Goal: Find contact information

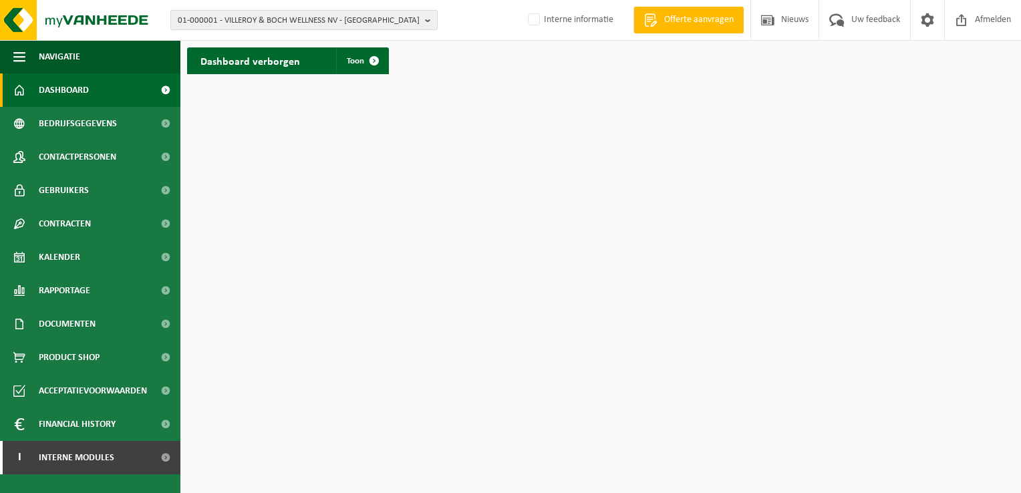
click at [426, 19] on b "button" at bounding box center [431, 20] width 12 height 19
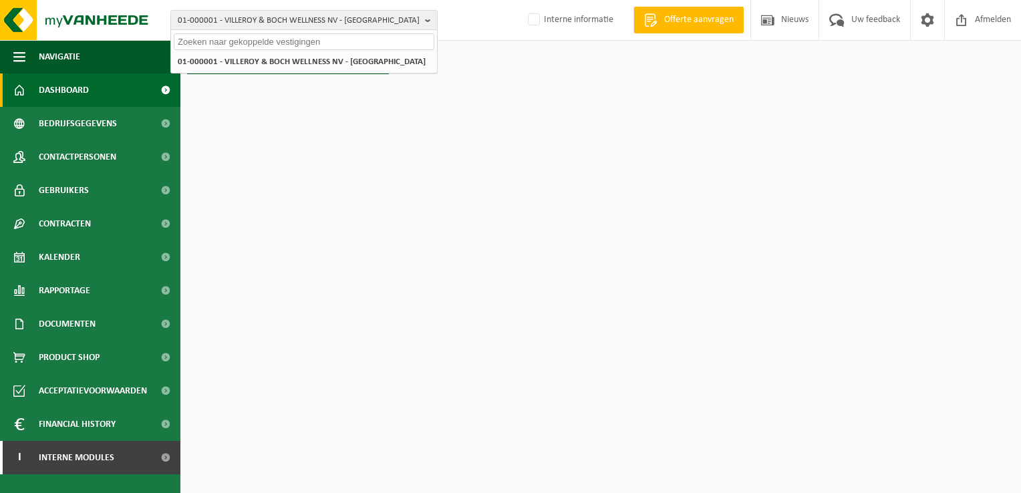
click at [245, 38] on input "text" at bounding box center [304, 41] width 261 height 17
paste input "10-871093"
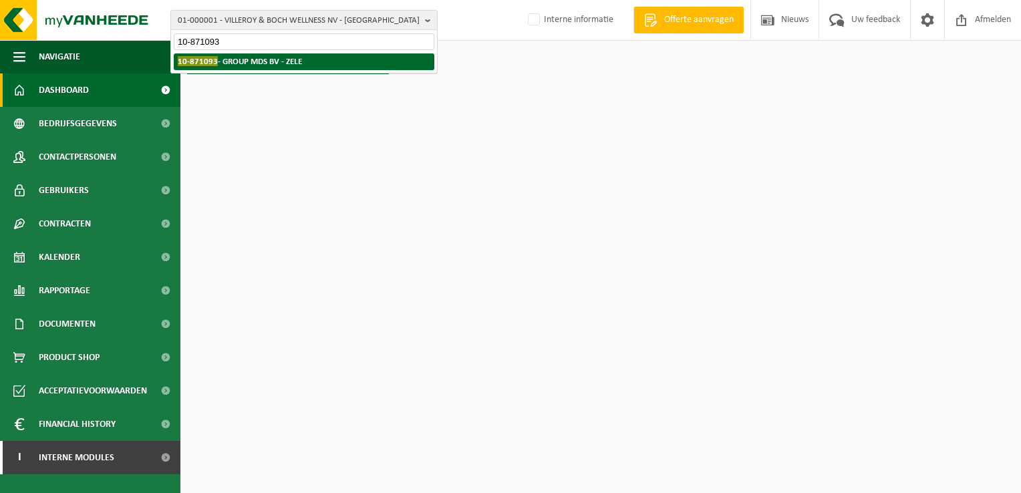
type input "10-871093"
click at [239, 60] on strong "10-871093 - GROUP MDS BV - ZELE" at bounding box center [240, 61] width 124 height 10
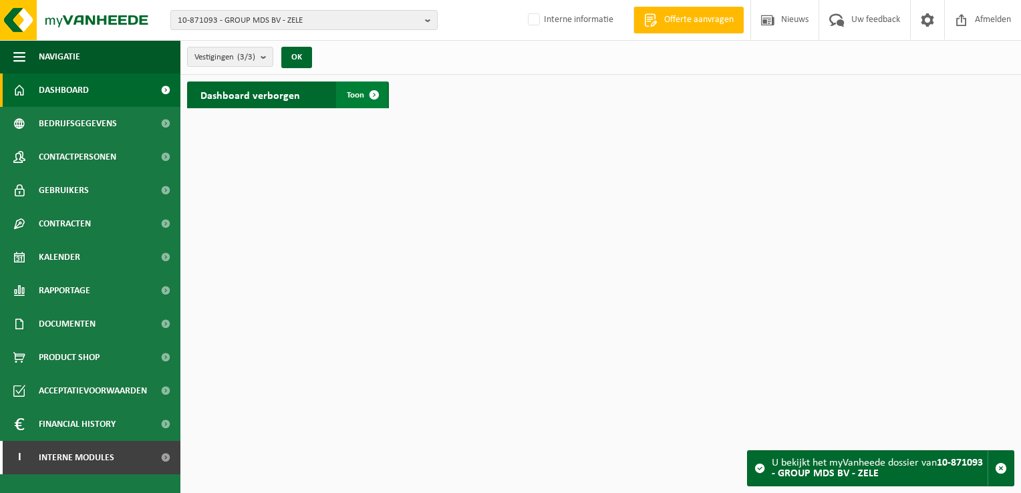
click at [379, 90] on span at bounding box center [374, 95] width 27 height 27
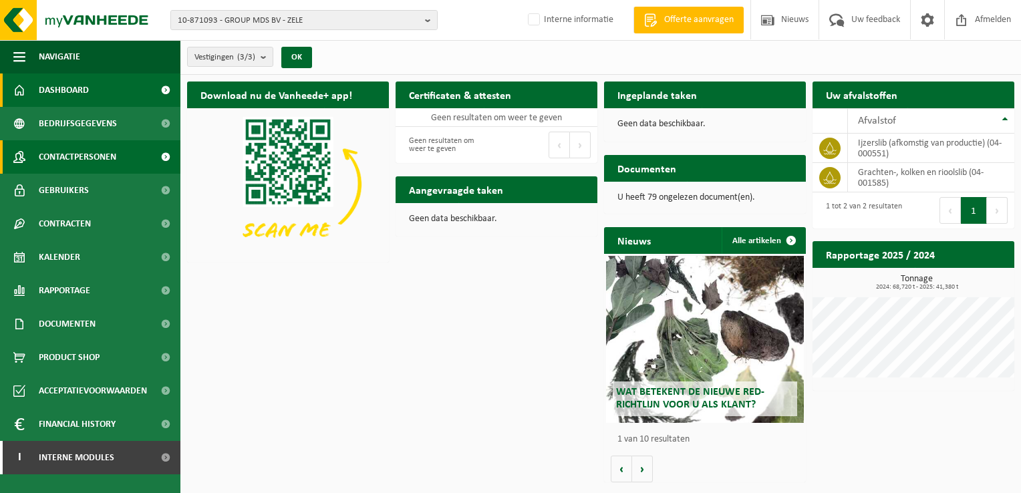
click at [116, 157] on span "Contactpersonen" at bounding box center [77, 156] width 77 height 33
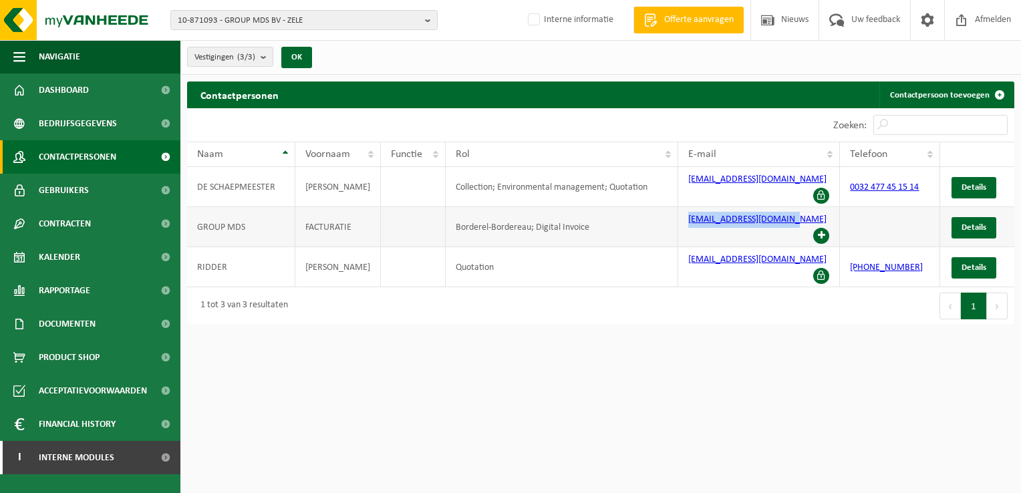
drag, startPoint x: 679, startPoint y: 214, endPoint x: 796, endPoint y: 206, distance: 117.8
click at [796, 207] on td "[EMAIL_ADDRESS][DOMAIN_NAME]" at bounding box center [759, 227] width 162 height 40
copy link "[EMAIL_ADDRESS][DOMAIN_NAME]"
click at [430, 19] on b "button" at bounding box center [431, 20] width 12 height 19
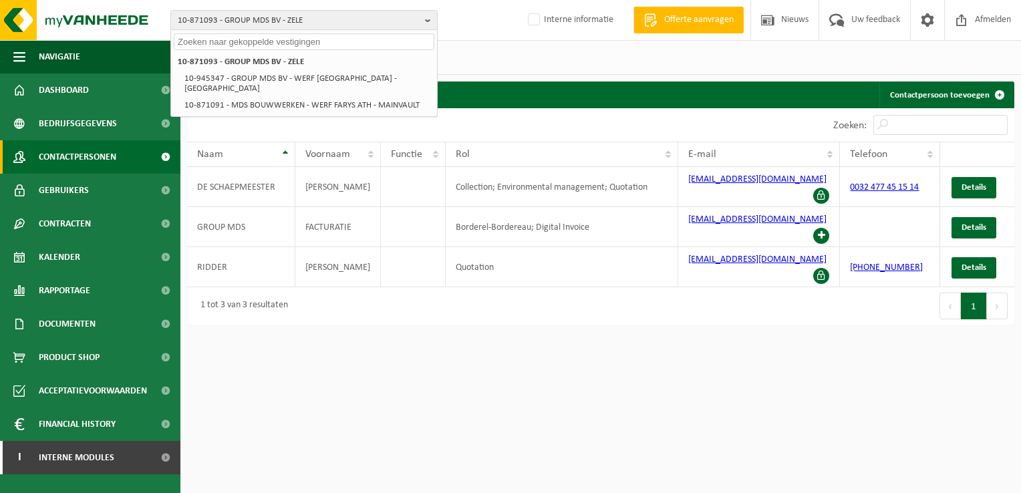
click at [247, 43] on input "text" at bounding box center [304, 41] width 261 height 17
paste input "10-973945"
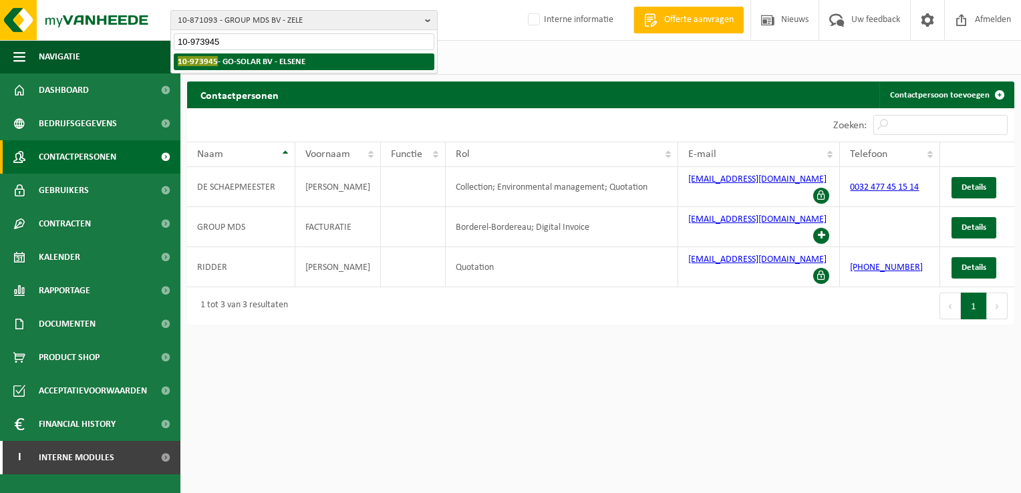
type input "10-973945"
click at [235, 61] on strong "10-973945 - GO-SOLAR BV - ELSENE" at bounding box center [242, 61] width 128 height 10
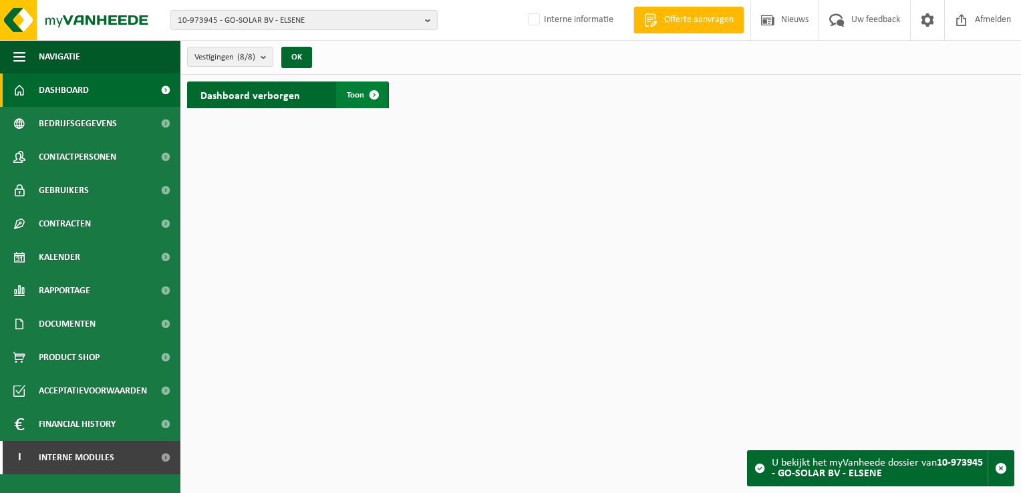
drag, startPoint x: 373, startPoint y: 93, endPoint x: 365, endPoint y: 96, distance: 8.1
click at [373, 93] on span at bounding box center [374, 95] width 27 height 27
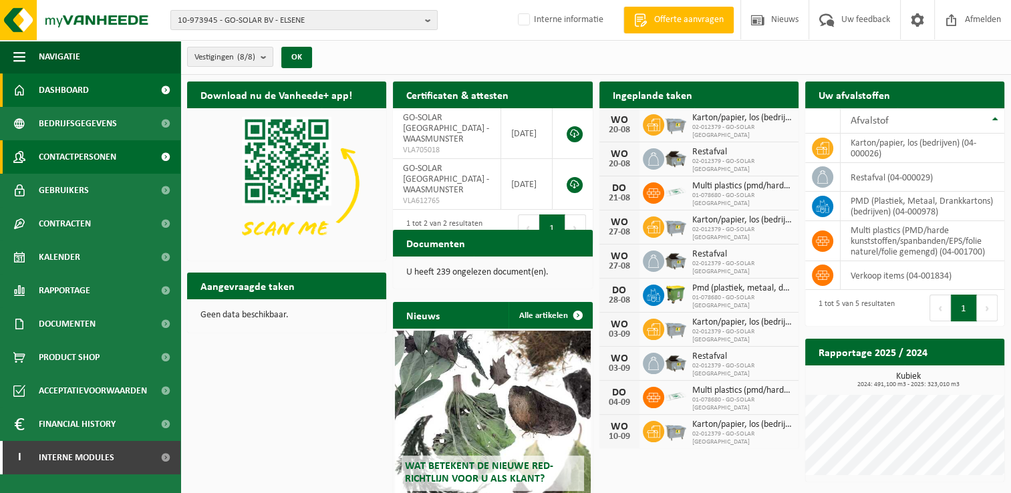
click at [102, 154] on span "Contactpersonen" at bounding box center [77, 156] width 77 height 33
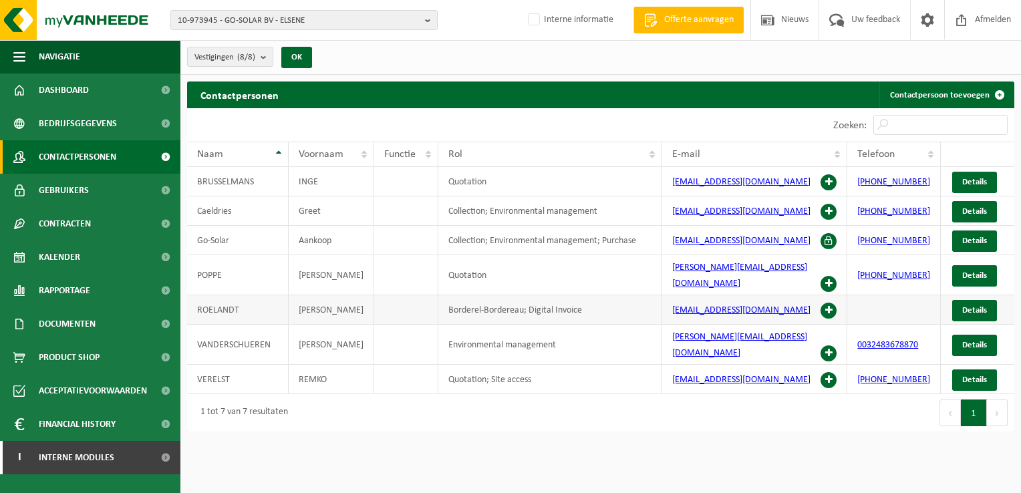
drag, startPoint x: 666, startPoint y: 299, endPoint x: 801, endPoint y: 301, distance: 135.0
click at [801, 301] on td "facturenwaasmunster@go-solar.be" at bounding box center [754, 309] width 185 height 29
copy link "facturenwaasmunster@go-solar.be"
click at [427, 17] on b "button" at bounding box center [431, 20] width 12 height 19
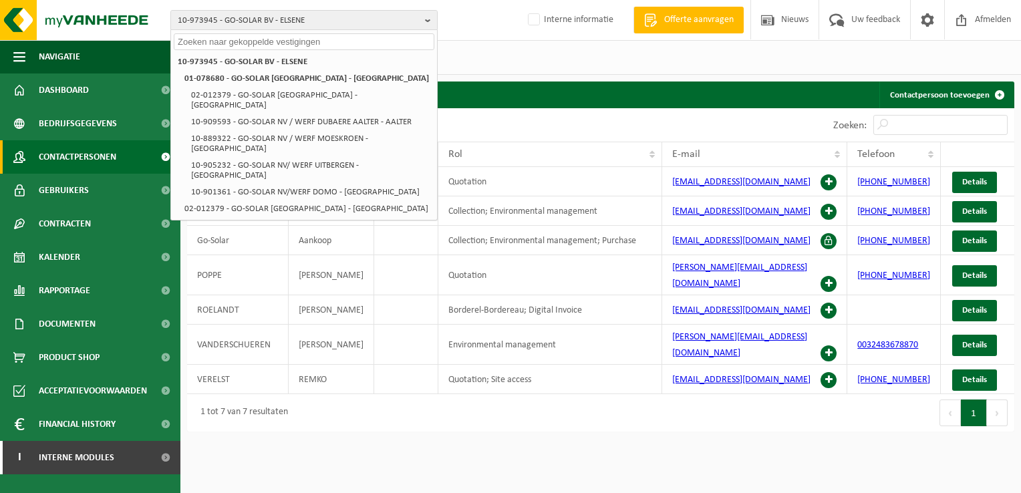
click at [215, 36] on input "text" at bounding box center [304, 41] width 261 height 17
paste input "10-099497"
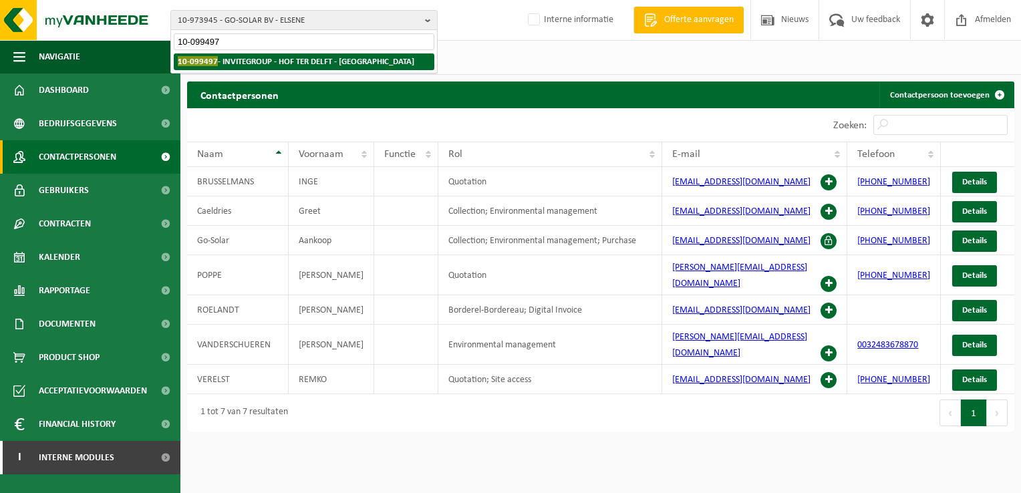
type input "10-099497"
click at [240, 60] on strong "10-099497 - INVITEGROUP - HOF TER DELFT - EKEREN" at bounding box center [296, 61] width 236 height 10
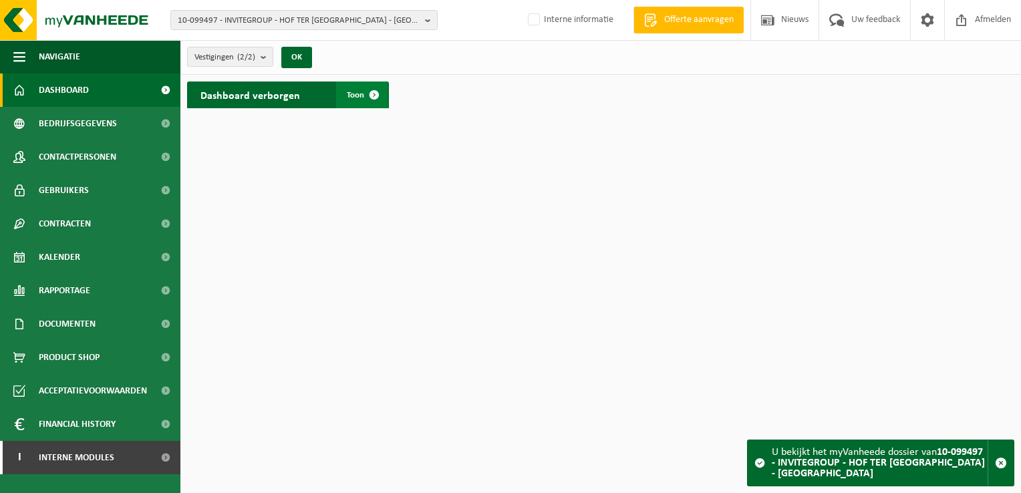
click at [372, 97] on span at bounding box center [374, 95] width 27 height 27
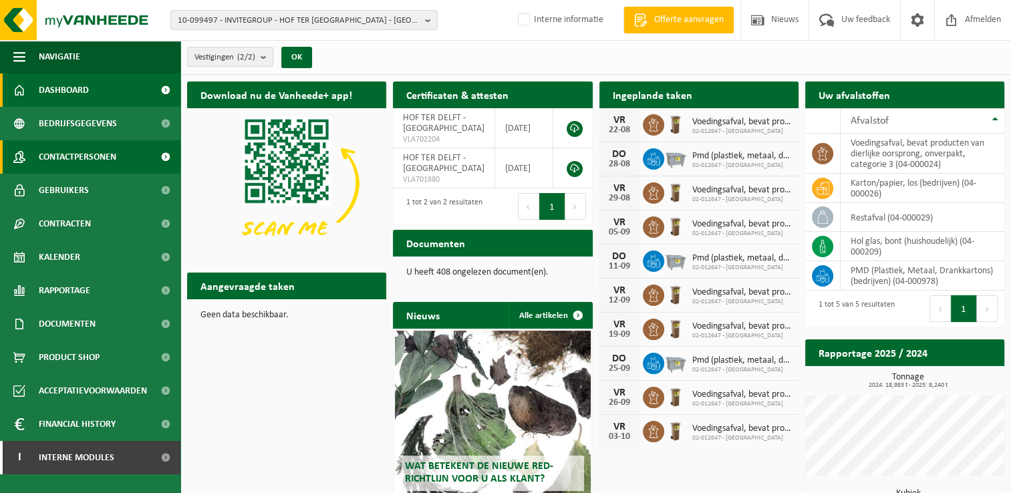
click at [118, 158] on link "Contactpersonen" at bounding box center [90, 156] width 180 height 33
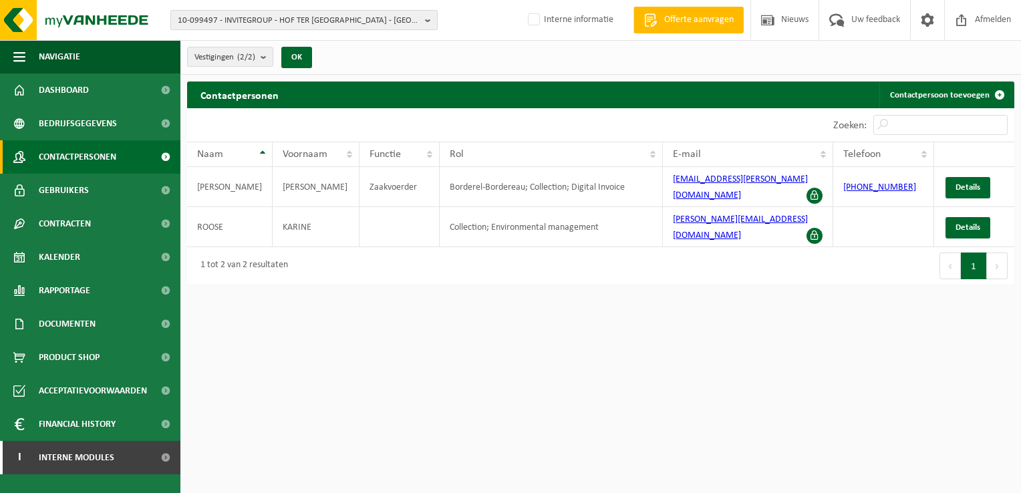
click at [425, 20] on b "button" at bounding box center [431, 20] width 12 height 19
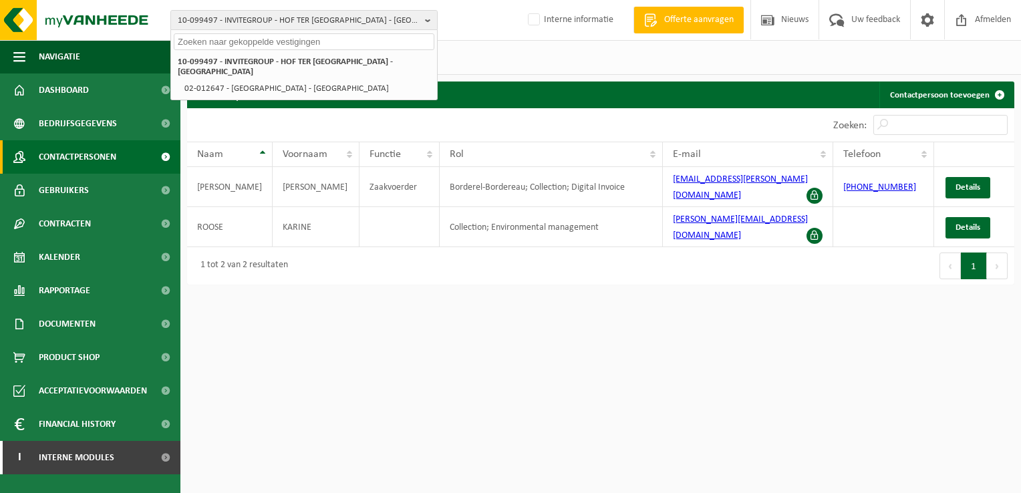
click at [259, 43] on input "text" at bounding box center [304, 41] width 261 height 17
paste input "10-922260"
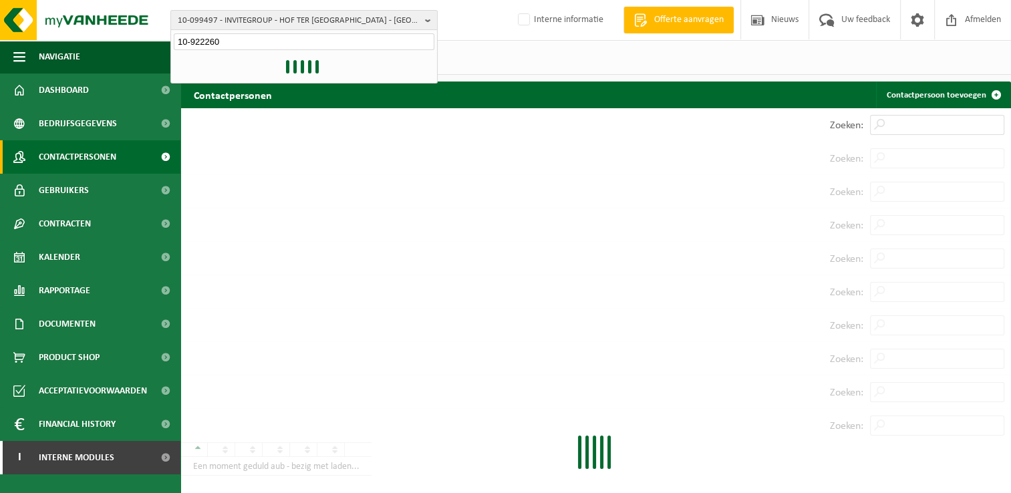
type input "10-922260"
drag, startPoint x: 340, startPoint y: 267, endPoint x: 339, endPoint y: 206, distance: 60.1
click at [340, 264] on div at bounding box center [595, 469] width 830 height 454
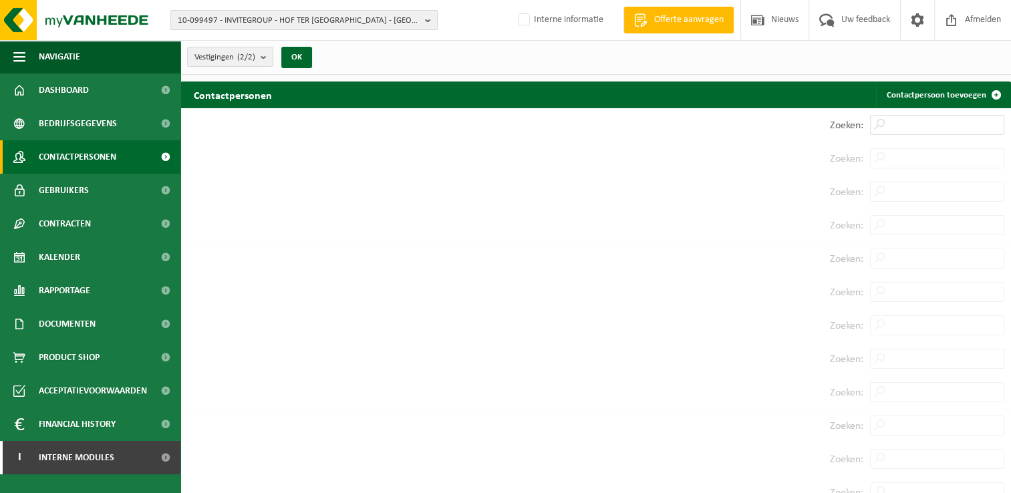
click at [428, 20] on b "button" at bounding box center [431, 20] width 12 height 19
click at [430, 17] on b "button" at bounding box center [431, 20] width 12 height 19
click at [423, 17] on button "10-099497 - INVITEGROUP - HOF TER [GEOGRAPHIC_DATA] - [GEOGRAPHIC_DATA]" at bounding box center [303, 20] width 267 height 20
drag, startPoint x: 296, startPoint y: 285, endPoint x: 369, endPoint y: 90, distance: 208.5
